Goal: Information Seeking & Learning: Learn about a topic

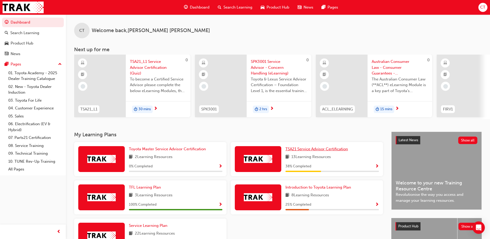
click at [316, 151] on span "TSA21 Service Advisor Certification" at bounding box center [317, 149] width 63 height 5
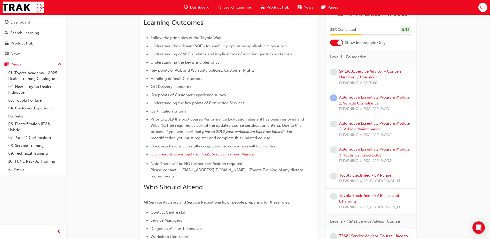
scroll to position [155, 0]
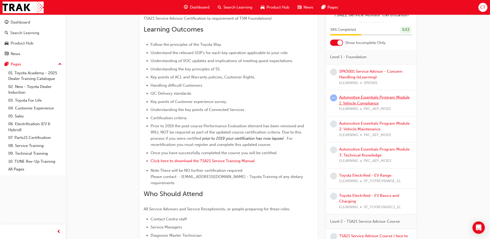
click at [359, 97] on link "Automotive Essentials Program Module 1: Vehicle Compliance" at bounding box center [374, 100] width 71 height 11
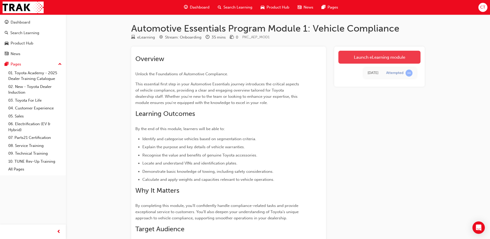
click at [354, 59] on link "Launch eLearning module" at bounding box center [379, 57] width 82 height 13
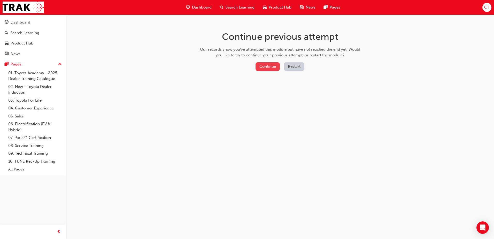
click at [265, 67] on button "Continue" at bounding box center [268, 66] width 24 height 9
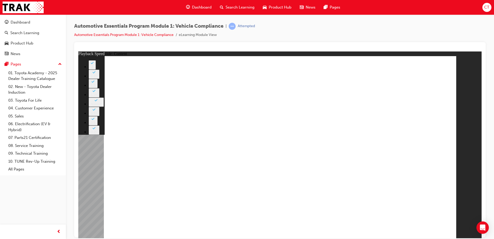
type input "35"
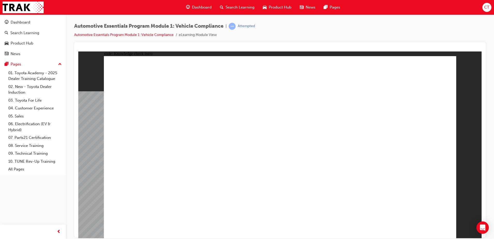
drag, startPoint x: 334, startPoint y: 133, endPoint x: 345, endPoint y: 123, distance: 15.6
radio input "true"
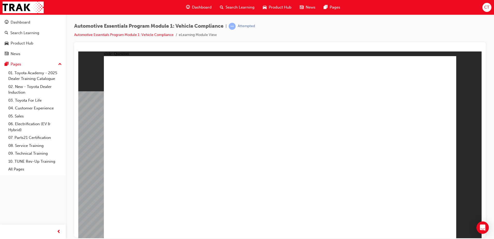
radio input "true"
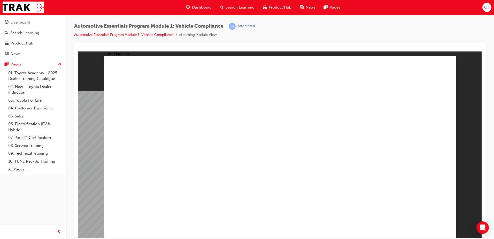
radio input "true"
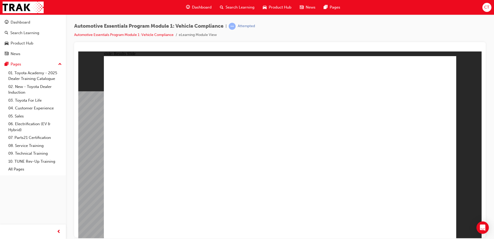
radio input "true"
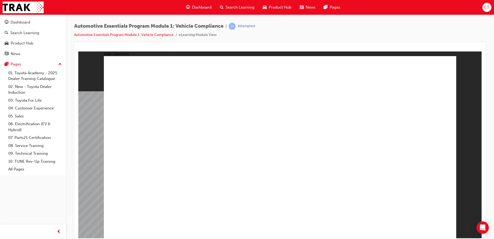
radio input "true"
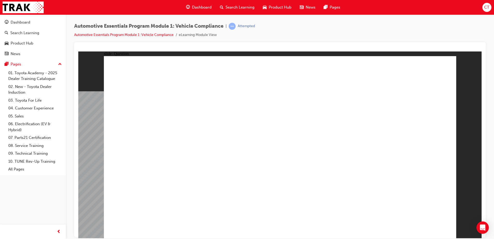
radio input "true"
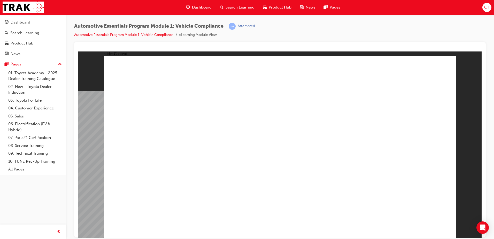
drag, startPoint x: 400, startPoint y: 157, endPoint x: 403, endPoint y: 160, distance: 4.4
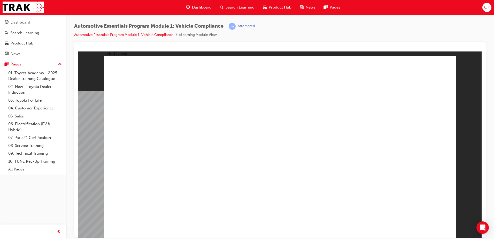
drag, startPoint x: 221, startPoint y: 132, endPoint x: 226, endPoint y: 130, distance: 4.6
drag, startPoint x: 256, startPoint y: 103, endPoint x: 279, endPoint y: 95, distance: 24.6
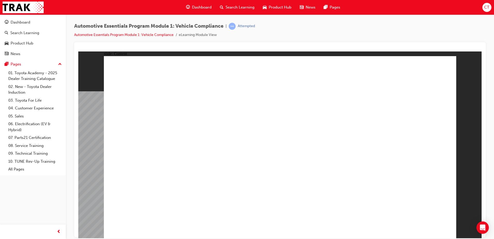
drag, startPoint x: 279, startPoint y: 95, endPoint x: 365, endPoint y: 74, distance: 88.5
drag, startPoint x: 366, startPoint y: 73, endPoint x: 478, endPoint y: 96, distance: 114.3
drag, startPoint x: 478, startPoint y: 96, endPoint x: 481, endPoint y: 114, distance: 18.3
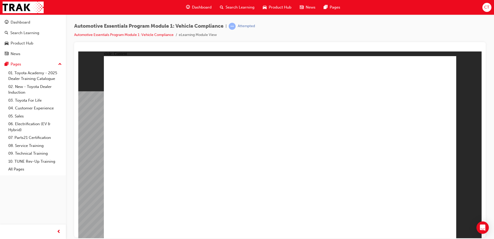
click at [482, 111] on html "​100%​ slide: Content Rectangle 1 close_white.png Rectangle 1 Group 1 Where can…" at bounding box center [279, 144] width 403 height 187
drag, startPoint x: 452, startPoint y: 165, endPoint x: 451, endPoint y: 179, distance: 13.7
drag, startPoint x: 410, startPoint y: 194, endPoint x: 407, endPoint y: 196, distance: 3.1
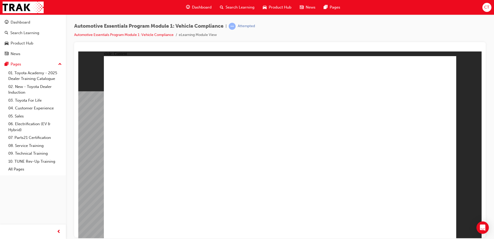
drag, startPoint x: 382, startPoint y: 196, endPoint x: 360, endPoint y: 193, distance: 22.4
drag, startPoint x: 360, startPoint y: 193, endPoint x: 352, endPoint y: 192, distance: 8.6
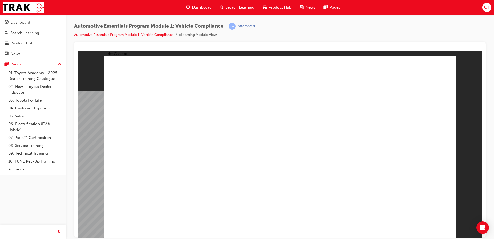
drag, startPoint x: 394, startPoint y: 126, endPoint x: 403, endPoint y: 137, distance: 14.6
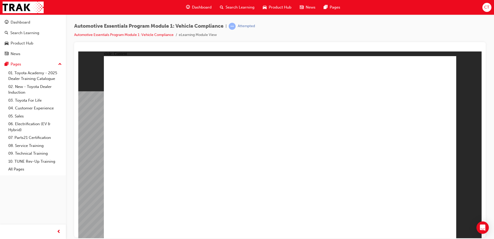
drag, startPoint x: 425, startPoint y: 155, endPoint x: 414, endPoint y: 162, distance: 13.3
drag, startPoint x: 400, startPoint y: 160, endPoint x: 395, endPoint y: 155, distance: 6.4
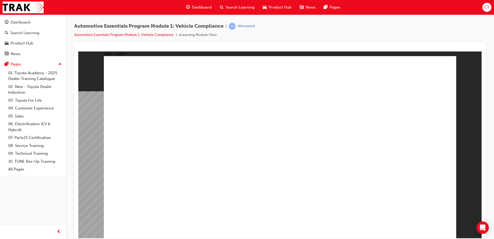
drag, startPoint x: 348, startPoint y: 107, endPoint x: 344, endPoint y: 110, distance: 4.6
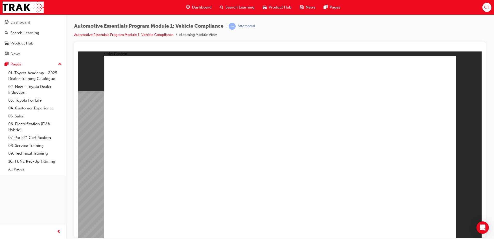
drag, startPoint x: 214, startPoint y: 186, endPoint x: 225, endPoint y: 192, distance: 12.0
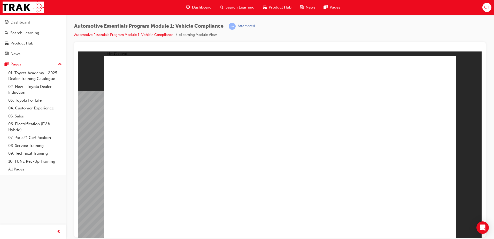
drag, startPoint x: 264, startPoint y: 138, endPoint x: 258, endPoint y: 145, distance: 9.3
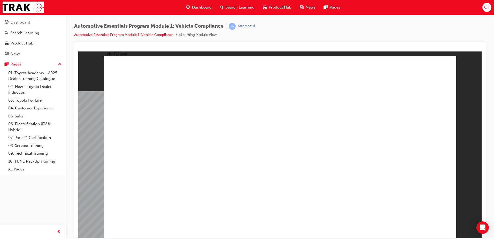
radio input "true"
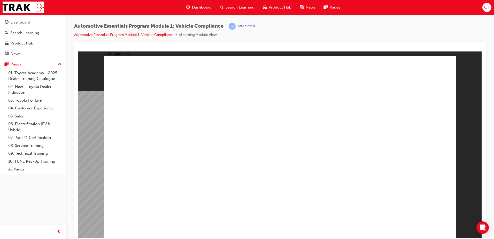
radio input "true"
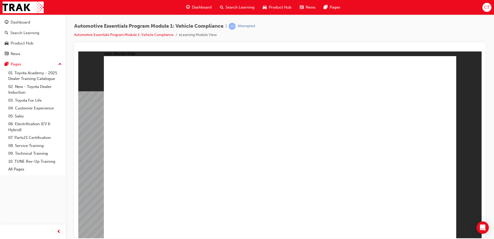
radio input "true"
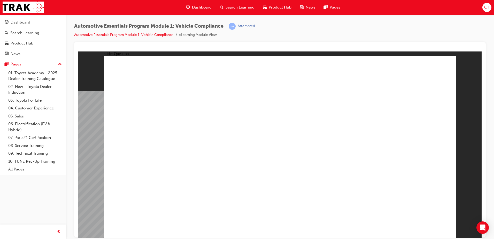
radio input "true"
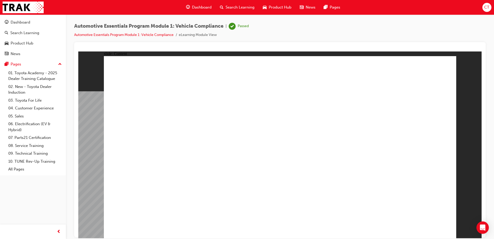
click at [27, 22] on div "Dashboard" at bounding box center [21, 22] width 20 height 6
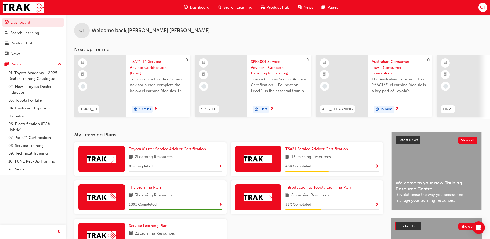
click at [306, 151] on span "TSA21 Service Advisor Certification" at bounding box center [317, 149] width 63 height 5
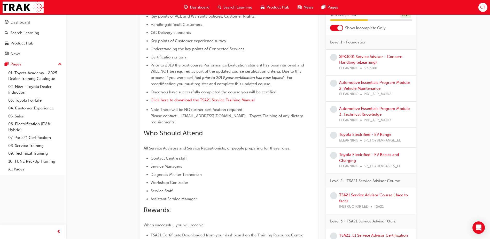
scroll to position [211, 0]
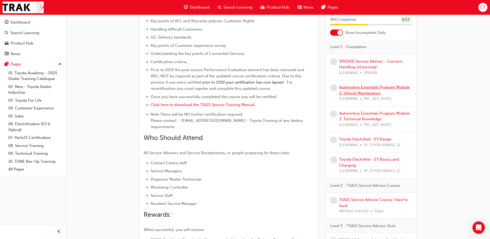
click at [355, 85] on link "Automotive Essentials Program Module 2: Vehicle Maintenance" at bounding box center [374, 90] width 71 height 11
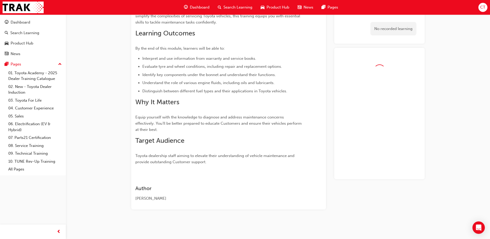
scroll to position [94, 0]
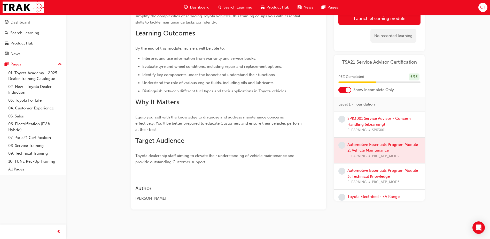
click at [360, 145] on div at bounding box center [379, 150] width 90 height 26
click at [356, 144] on div at bounding box center [379, 150] width 90 height 26
click at [344, 144] on span "learningRecordVerb_NONE-icon" at bounding box center [341, 145] width 7 height 7
click at [364, 144] on div at bounding box center [379, 150] width 90 height 26
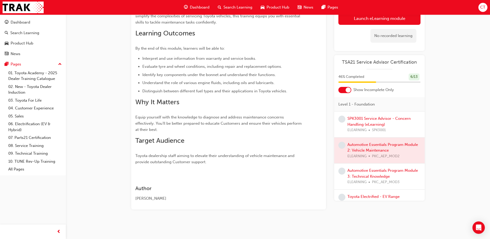
click at [364, 144] on div at bounding box center [379, 150] width 90 height 26
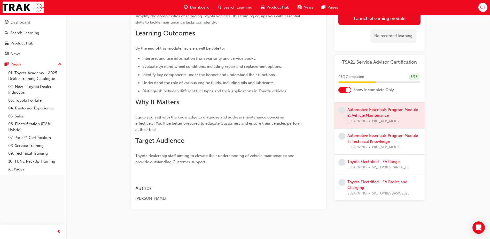
scroll to position [26, 0]
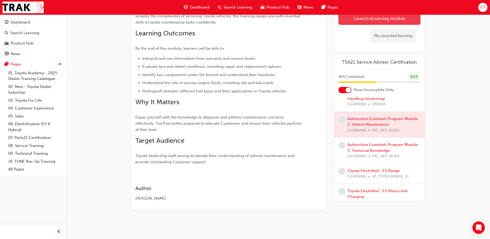
click at [388, 19] on link "Launch eLearning module" at bounding box center [379, 18] width 82 height 13
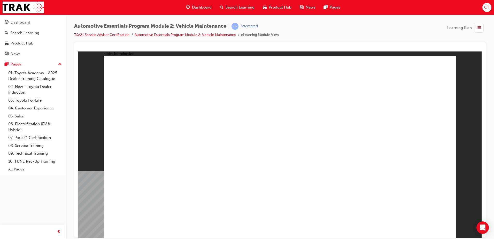
drag, startPoint x: 420, startPoint y: 220, endPoint x: 424, endPoint y: 225, distance: 6.9
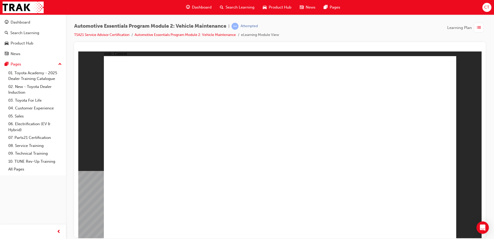
drag, startPoint x: 229, startPoint y: 133, endPoint x: 240, endPoint y: 134, distance: 11.4
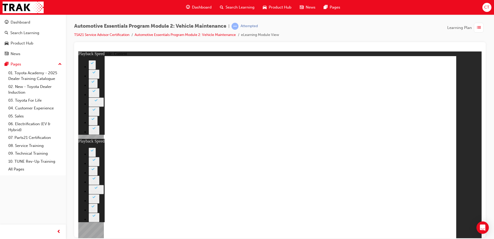
type input "15"
type input "0"
type input "15"
type input "0"
type input "15"
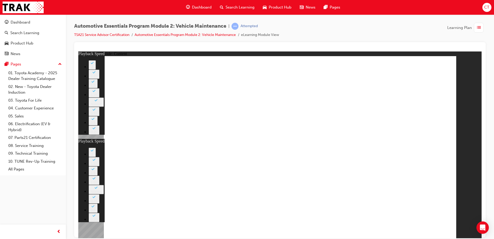
type input "1"
type input "16"
type input "1"
type input "16"
type input "1"
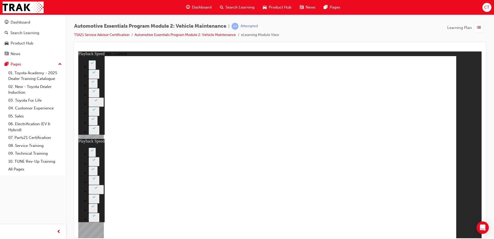
type input "16"
type input "2"
type input "16"
type input "2"
type input "17"
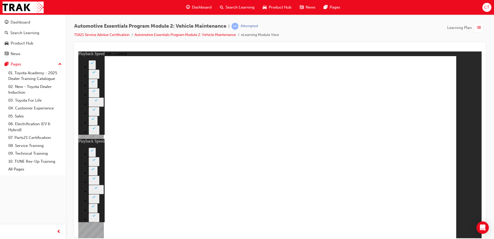
type input "2"
type input "17"
type input "2"
type input "17"
type input "3"
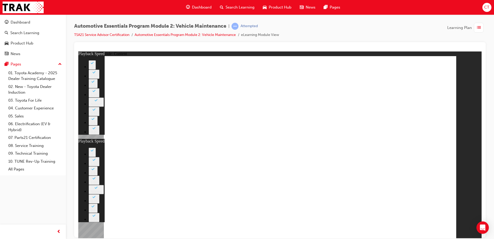
type input "17"
type input "3"
type input "18"
type input "3"
type input "18"
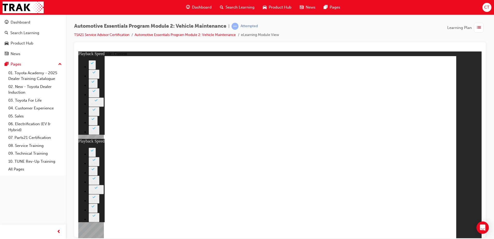
type input "3"
type input "18"
type input "4"
type input "18"
type input "4"
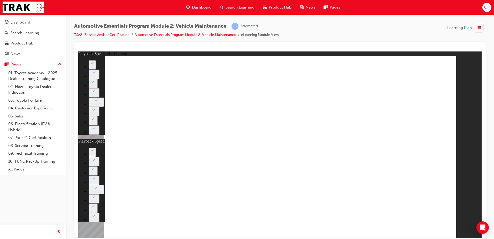
type input "19"
type input "4"
type input "19"
type input "4"
type input "19"
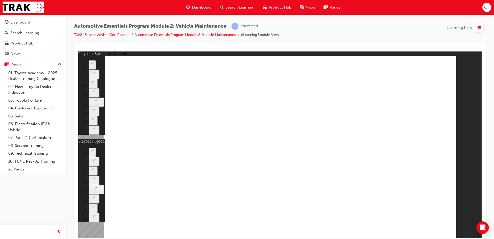
type input "5"
type input "19"
type input "5"
type input "20"
type input "5"
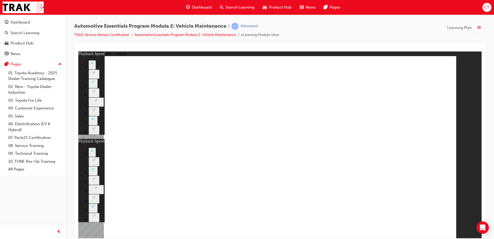
type input "20"
type input "5"
type input "20"
type input "6"
type input "21"
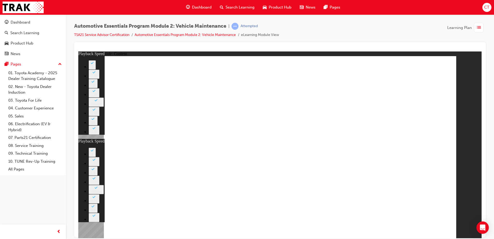
type input "6"
type input "21"
type input "6"
type input "21"
type input "7"
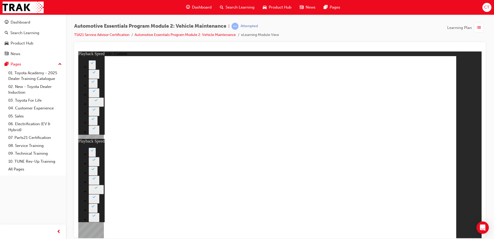
type input "21"
type input "7"
type input "22"
type input "7"
type input "22"
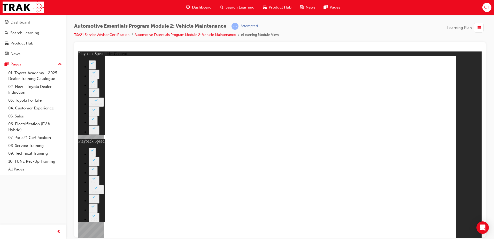
type input "7"
type input "22"
type input "8"
type input "22"
type input "8"
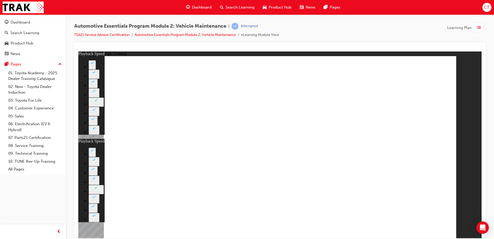
type input "23"
type input "8"
type input "23"
type input "8"
type input "23"
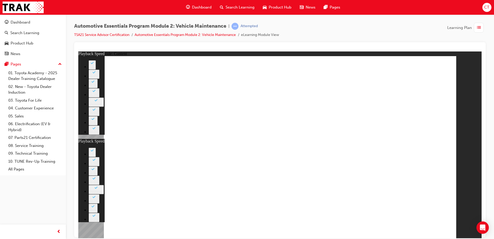
type input "9"
type input "23"
type input "9"
type input "24"
type input "9"
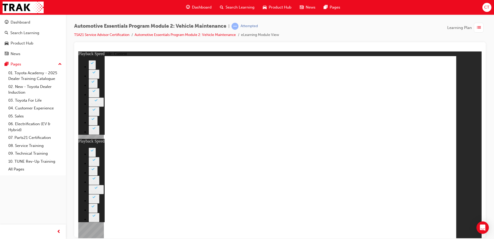
type input "24"
type input "9"
type input "24"
type input "10"
type input "25"
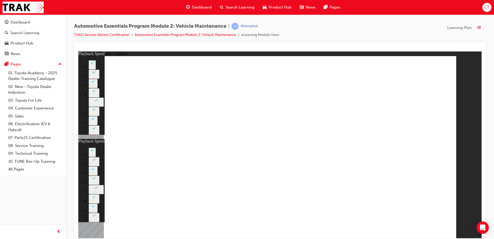
type input "10"
type input "25"
type input "10"
type input "25"
type input "11"
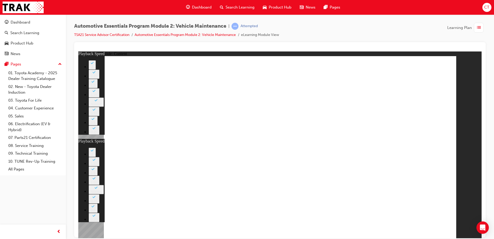
type input "25"
type input "11"
type input "26"
type input "11"
type input "26"
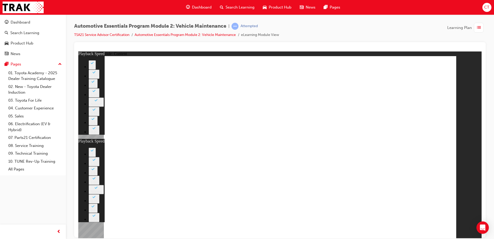
type input "11"
type input "26"
type input "12"
type input "26"
type input "12"
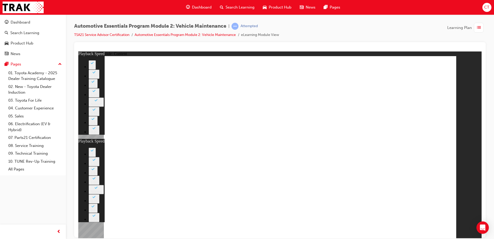
type input "27"
type input "12"
type input "27"
type input "12"
type input "27"
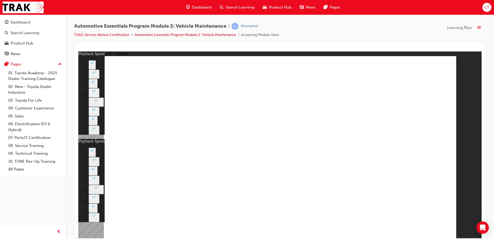
type input "13"
type input "27"
type input "13"
type input "28"
type input "13"
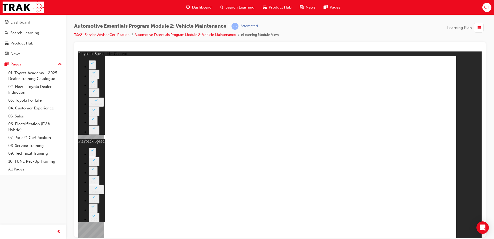
type input "28"
type input "13"
type input "28"
type input "14"
type input "29"
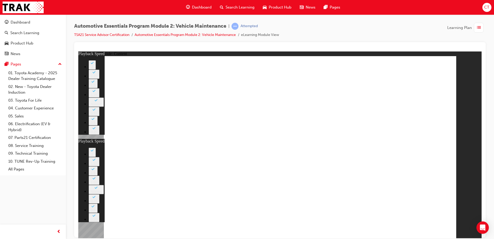
type input "14"
type input "29"
type input "14"
type input "29"
type input "15"
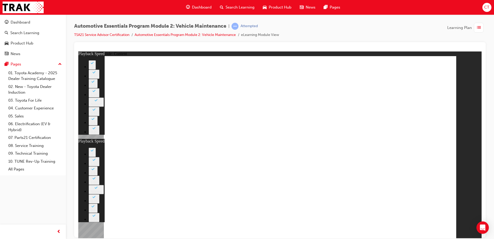
type input "29"
type input "15"
type input "30"
type input "15"
type input "30"
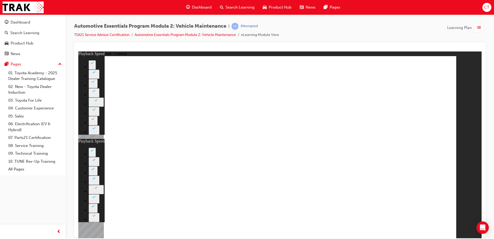
type input "15"
type input "30"
type input "16"
type input "30"
type input "16"
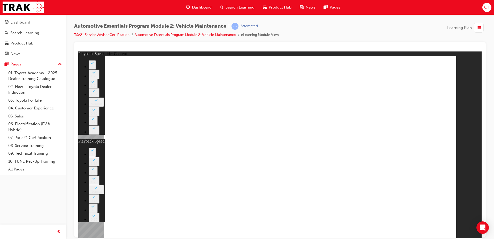
type input "31"
type input "16"
type input "31"
type input "16"
type input "31"
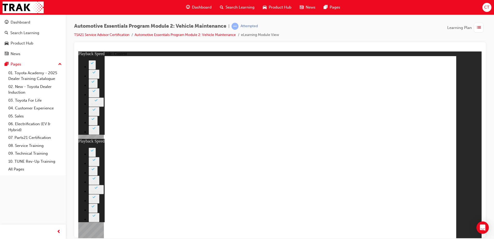
type input "17"
type input "31"
type input "17"
type input "32"
type input "17"
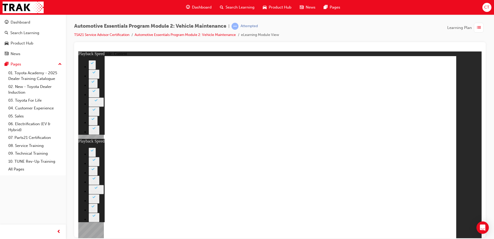
type input "32"
type input "17"
type input "32"
type input "18"
type input "33"
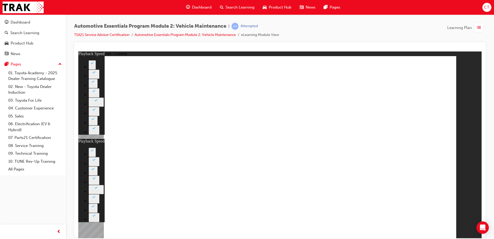
type input "19"
type input "33"
type input "32"
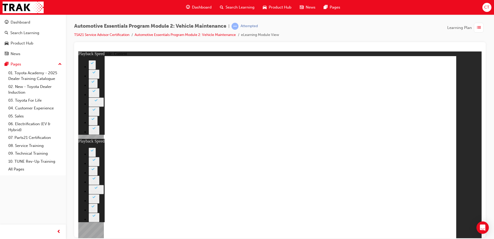
type input "2"
type input "32"
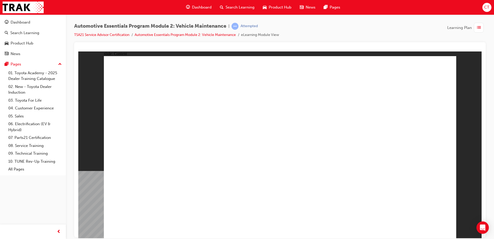
drag, startPoint x: 427, startPoint y: 230, endPoint x: 430, endPoint y: 227, distance: 4.6
drag, startPoint x: 405, startPoint y: 66, endPoint x: 401, endPoint y: 68, distance: 4.4
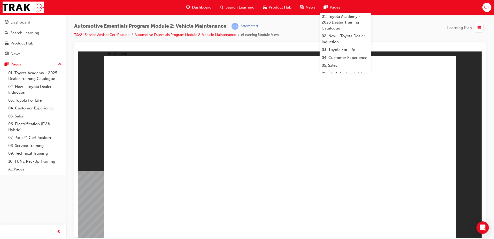
drag, startPoint x: 447, startPoint y: 57, endPoint x: 441, endPoint y: 65, distance: 9.5
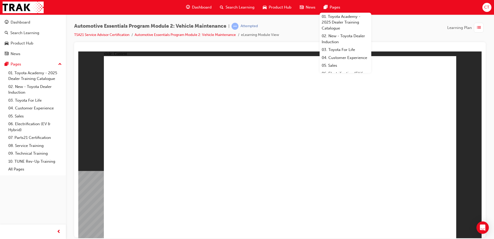
drag, startPoint x: 440, startPoint y: 65, endPoint x: 433, endPoint y: 70, distance: 8.2
